Goal: Task Accomplishment & Management: Manage account settings

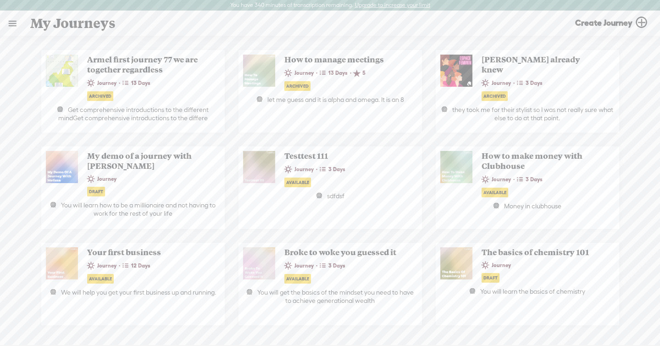
click at [16, 21] on link at bounding box center [12, 23] width 24 height 24
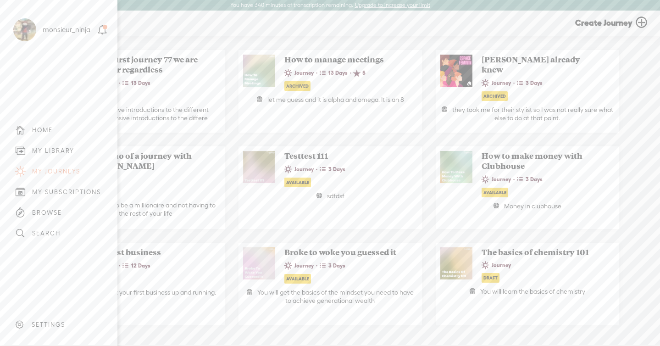
click at [67, 151] on div "MY LIBRARY" at bounding box center [53, 151] width 42 height 8
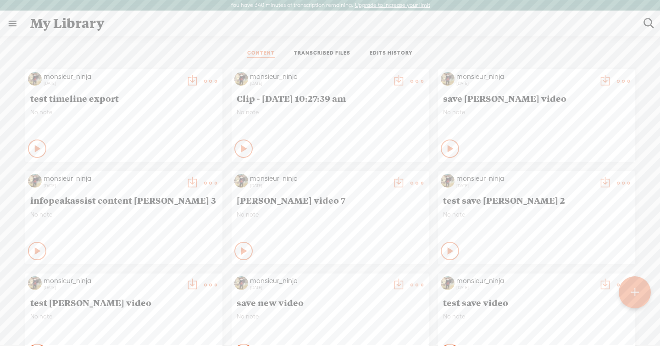
click at [421, 86] on icon at bounding box center [417, 81] width 18 height 18
click at [401, 109] on link "Edit" at bounding box center [369, 111] width 99 height 21
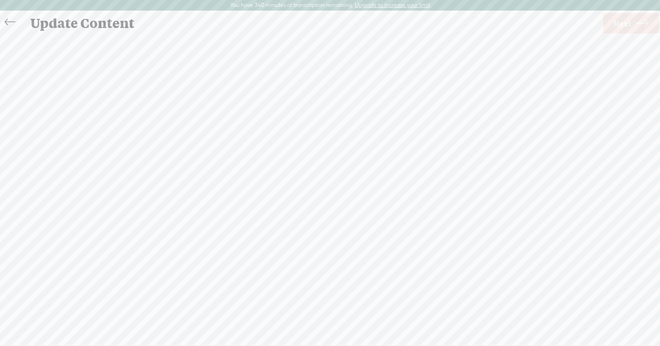
scroll to position [0, 0]
